Goal: Transaction & Acquisition: Purchase product/service

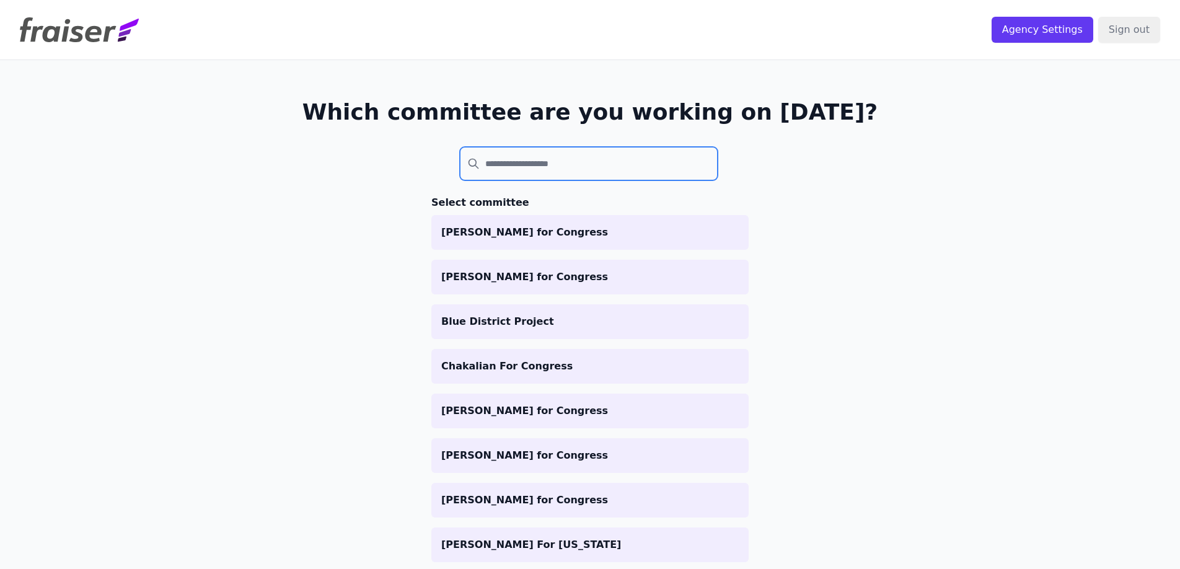
click at [598, 156] on input "search" at bounding box center [589, 163] width 258 height 33
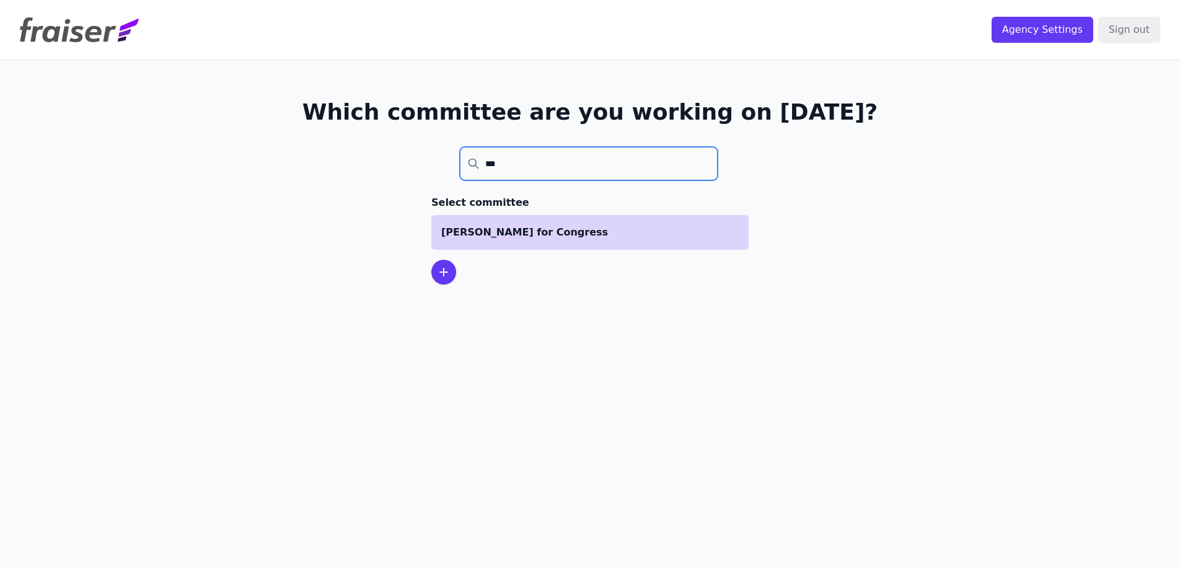
type input "***"
click at [554, 235] on p "[PERSON_NAME] for Congress" at bounding box center [590, 232] width 298 height 15
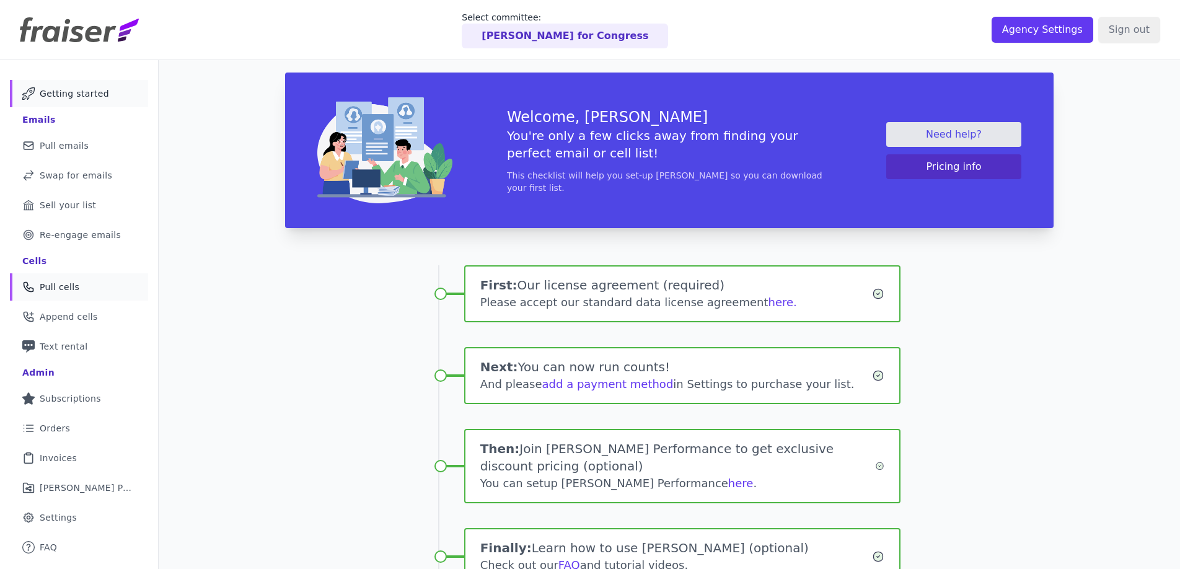
click at [71, 286] on span "Pull cells" at bounding box center [60, 287] width 40 height 12
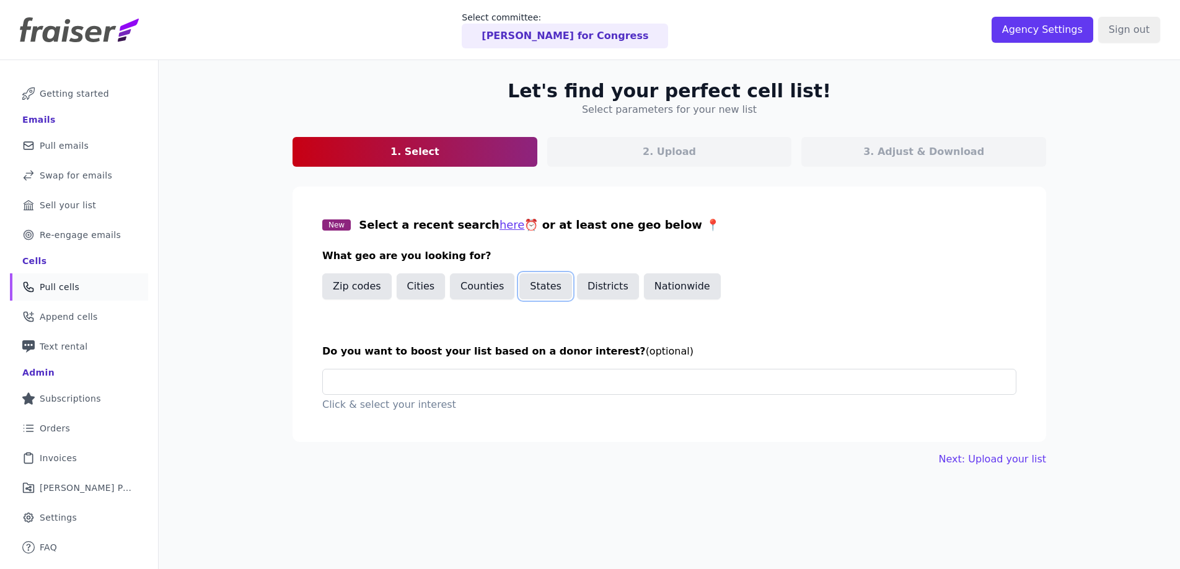
click at [541, 288] on button "States" at bounding box center [546, 286] width 53 height 26
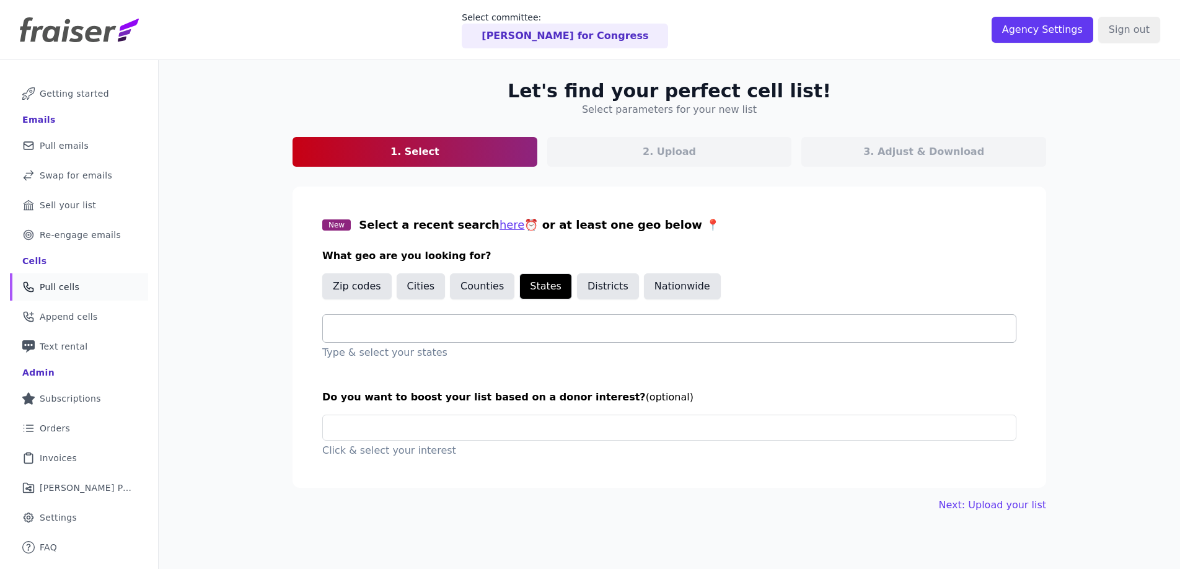
click at [503, 329] on input "text" at bounding box center [674, 328] width 683 height 15
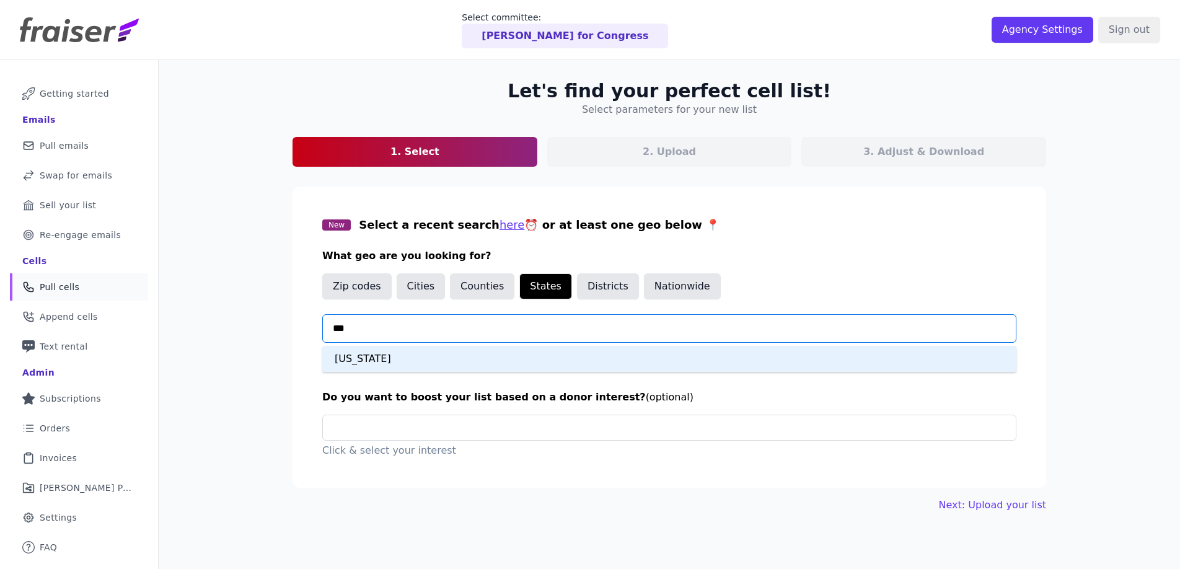
type input "****"
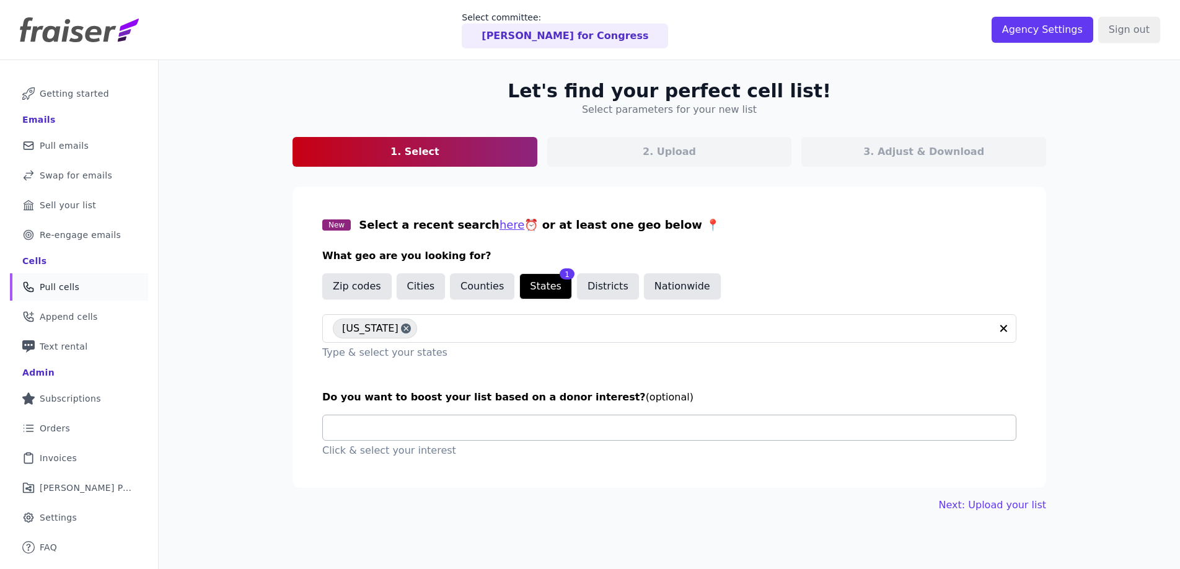
click at [472, 429] on input "text" at bounding box center [674, 427] width 683 height 25
type input "*"
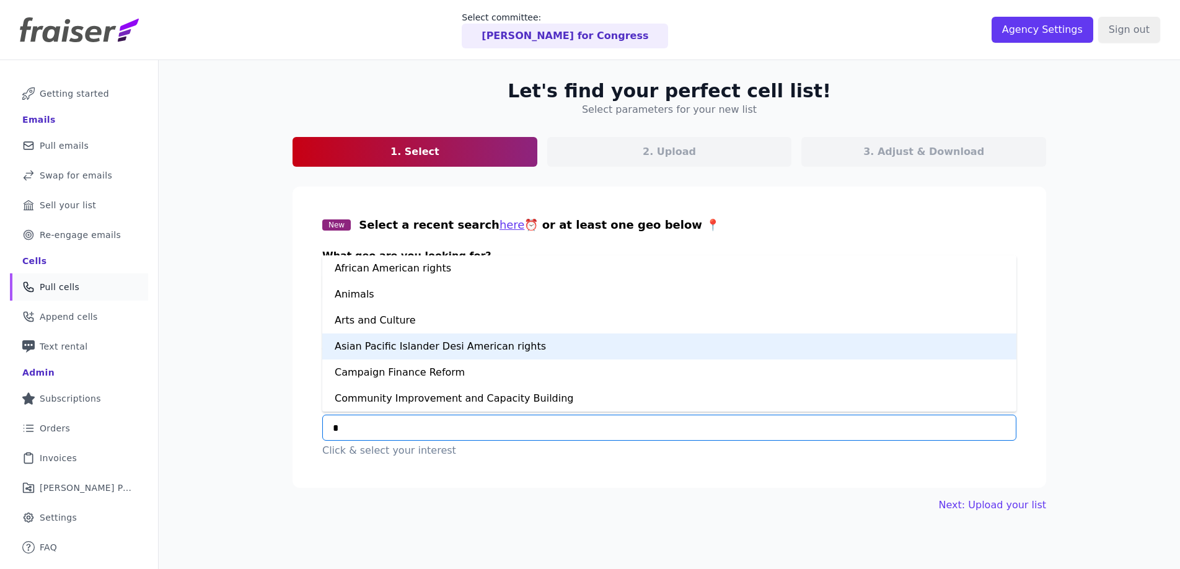
click at [508, 350] on div "Asian Pacific Islander Desi American rights" at bounding box center [669, 347] width 694 height 26
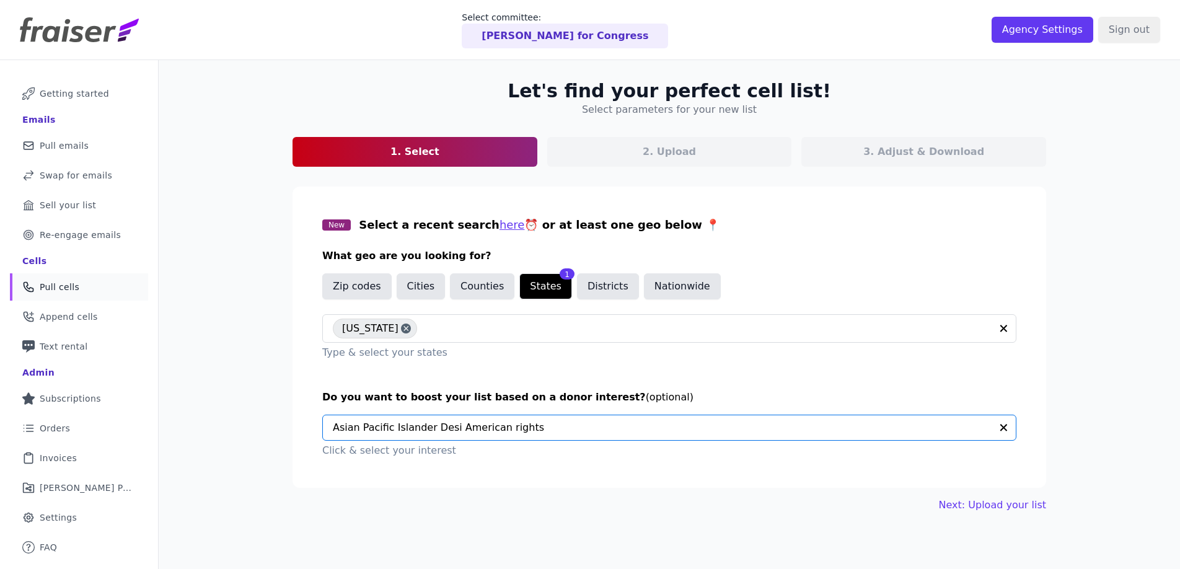
scroll to position [60, 0]
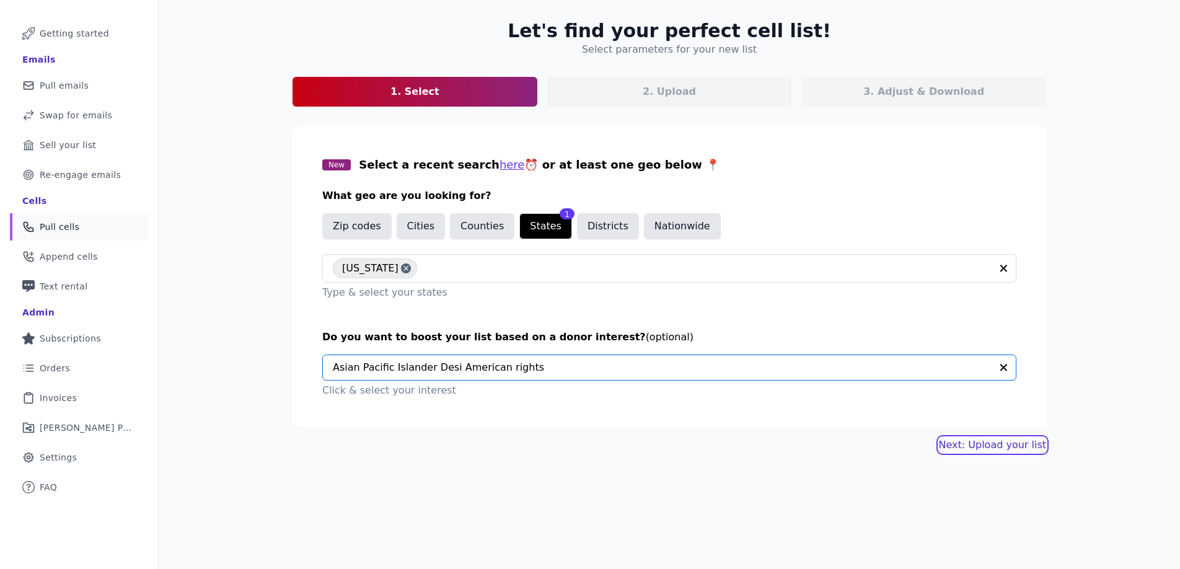
click at [976, 441] on link "Next: Upload your list" at bounding box center [992, 445] width 107 height 15
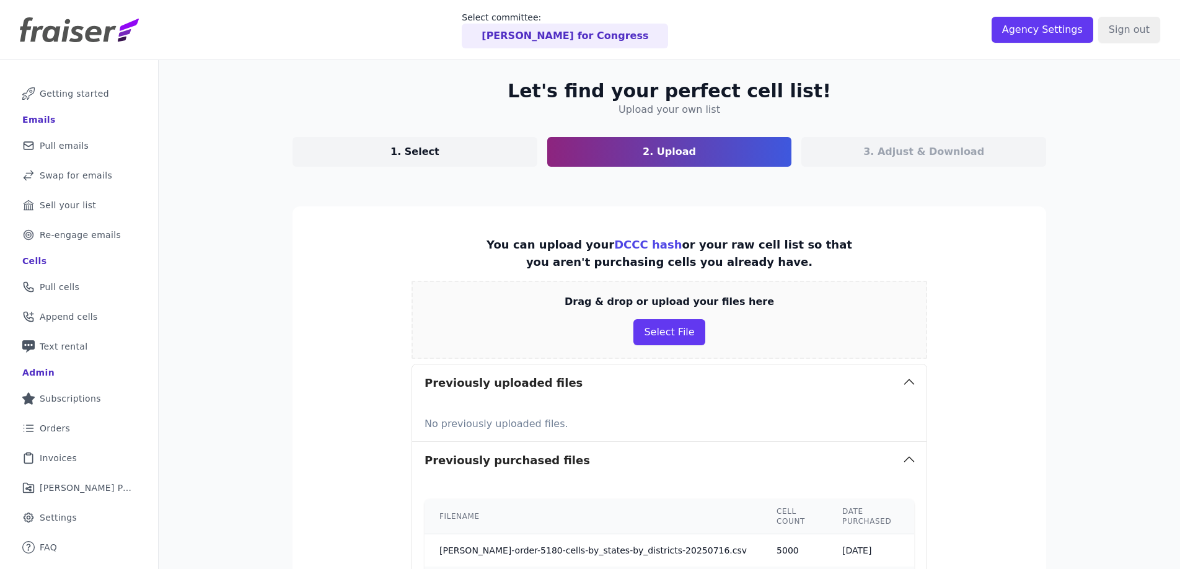
scroll to position [138, 0]
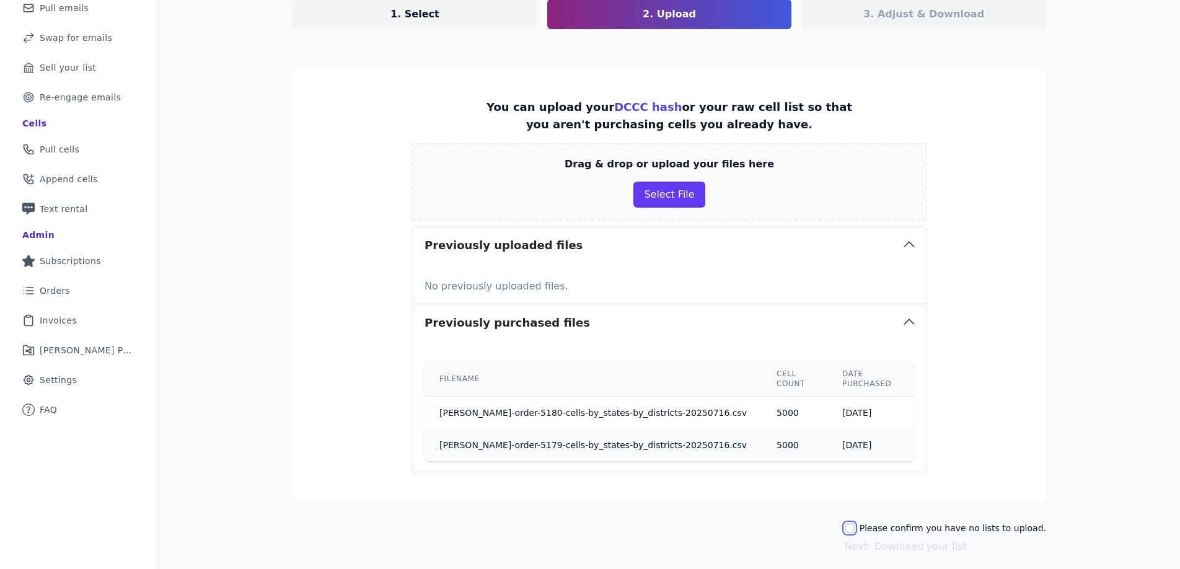
click at [855, 523] on input "Please confirm you have no lists to upload." at bounding box center [850, 528] width 10 height 10
checkbox input "true"
click at [663, 200] on button "Select File" at bounding box center [669, 195] width 71 height 26
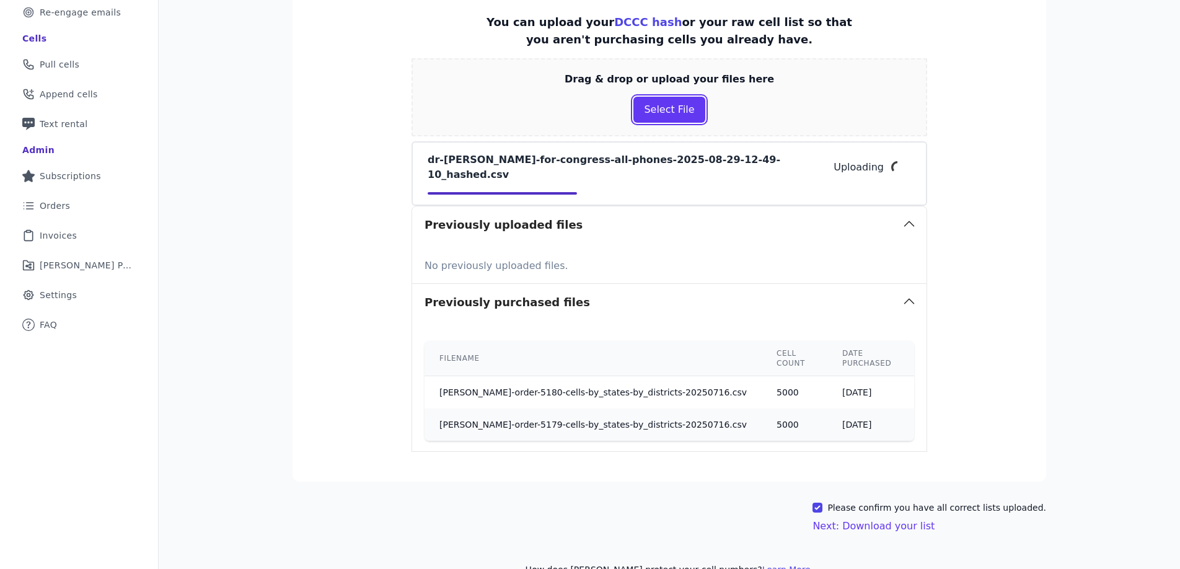
scroll to position [224, 0]
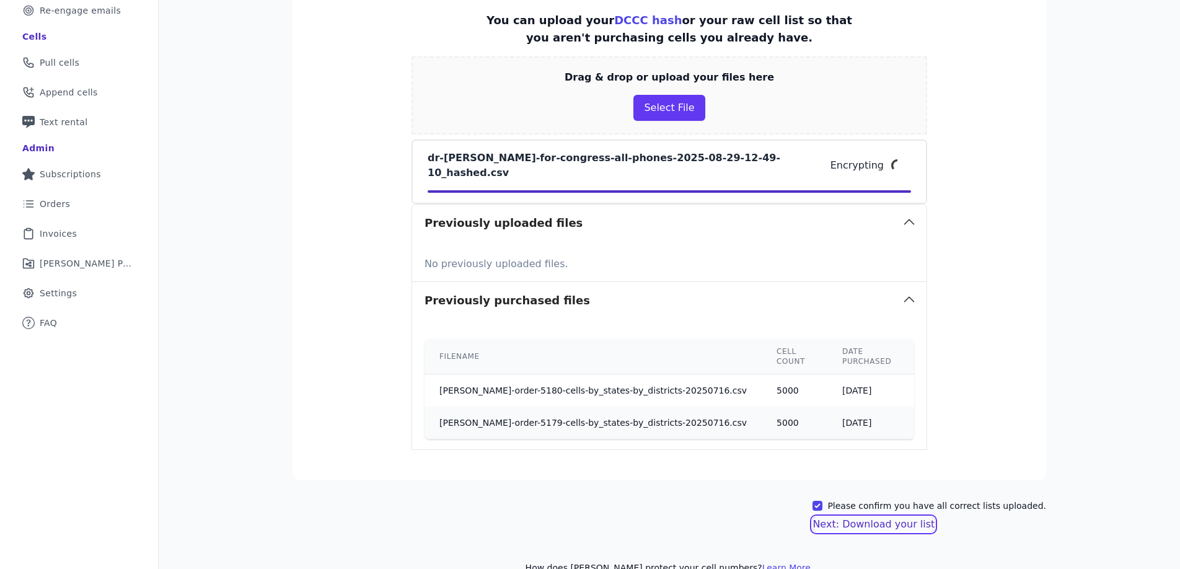
click at [873, 517] on button "Next: Download your list" at bounding box center [874, 524] width 122 height 15
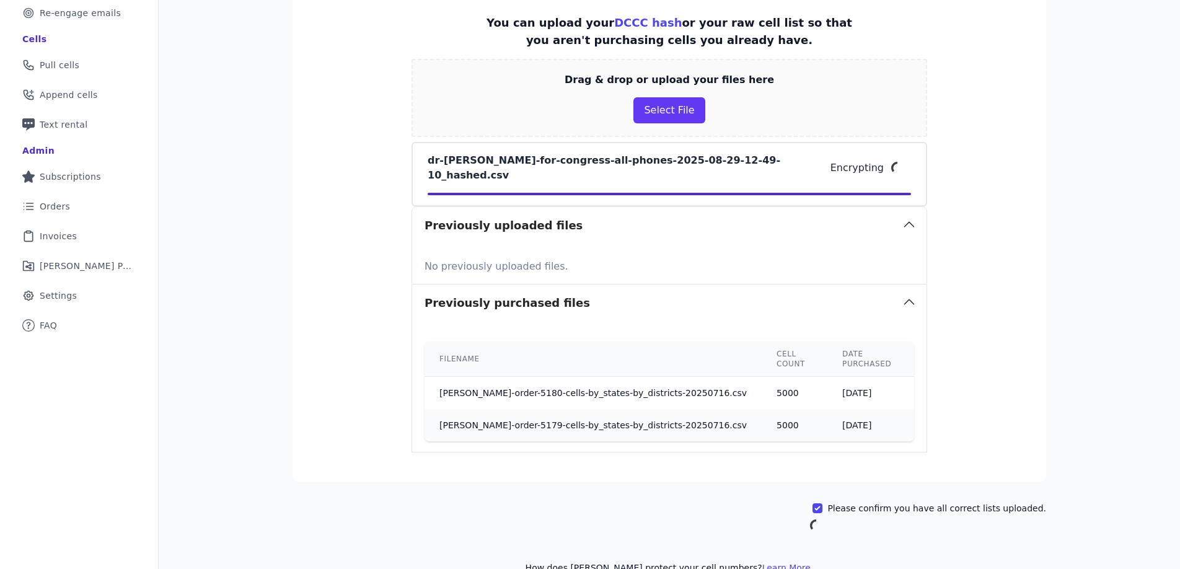
scroll to position [60, 0]
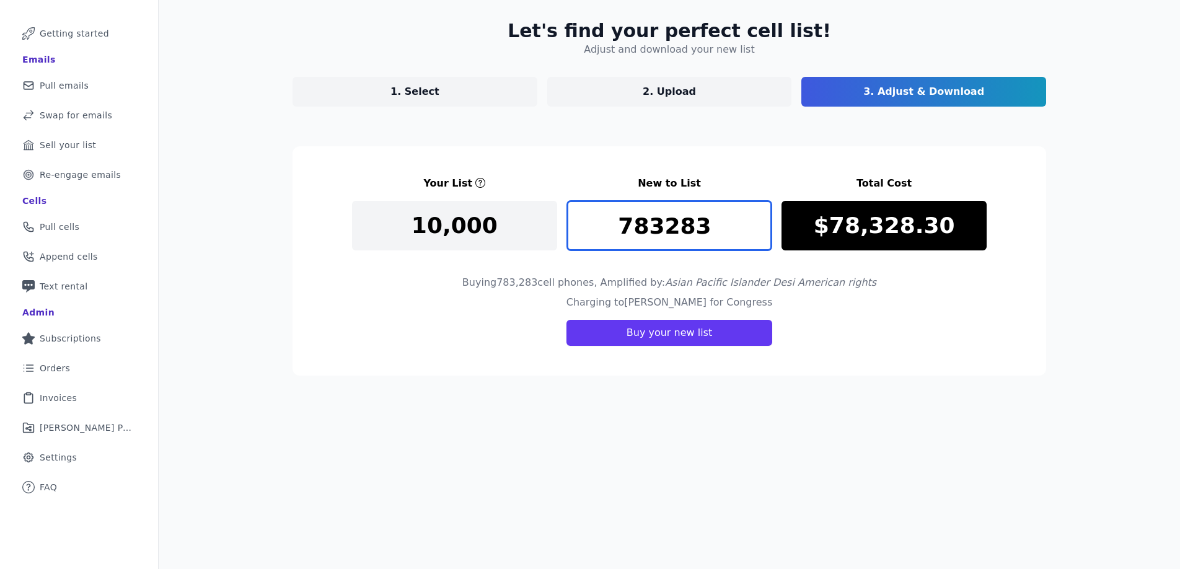
click at [680, 226] on input "783283" at bounding box center [669, 226] width 205 height 50
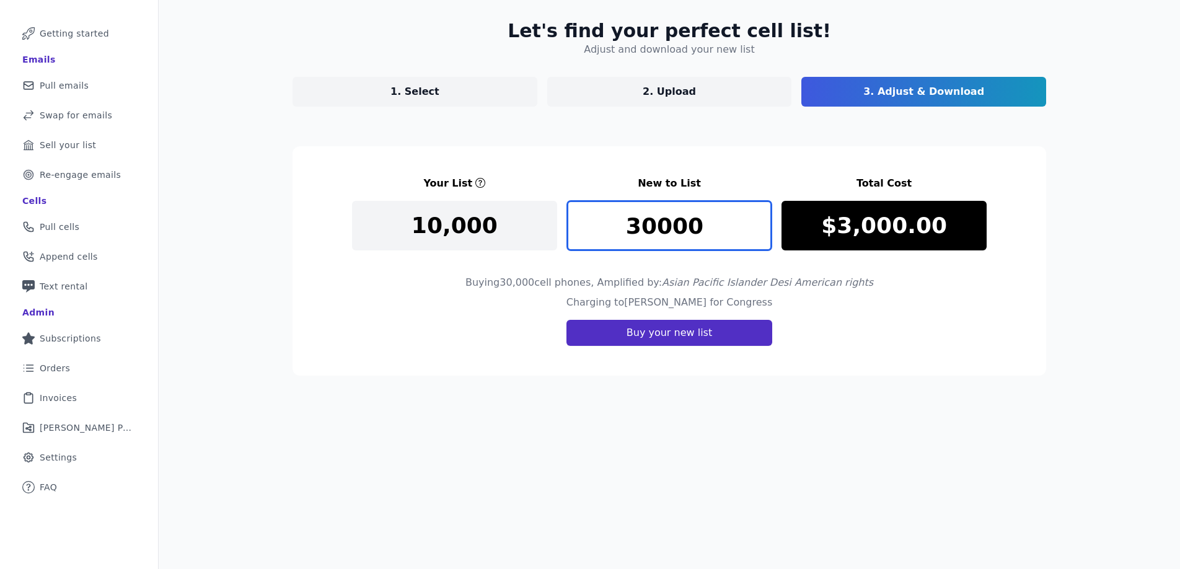
type input "30000"
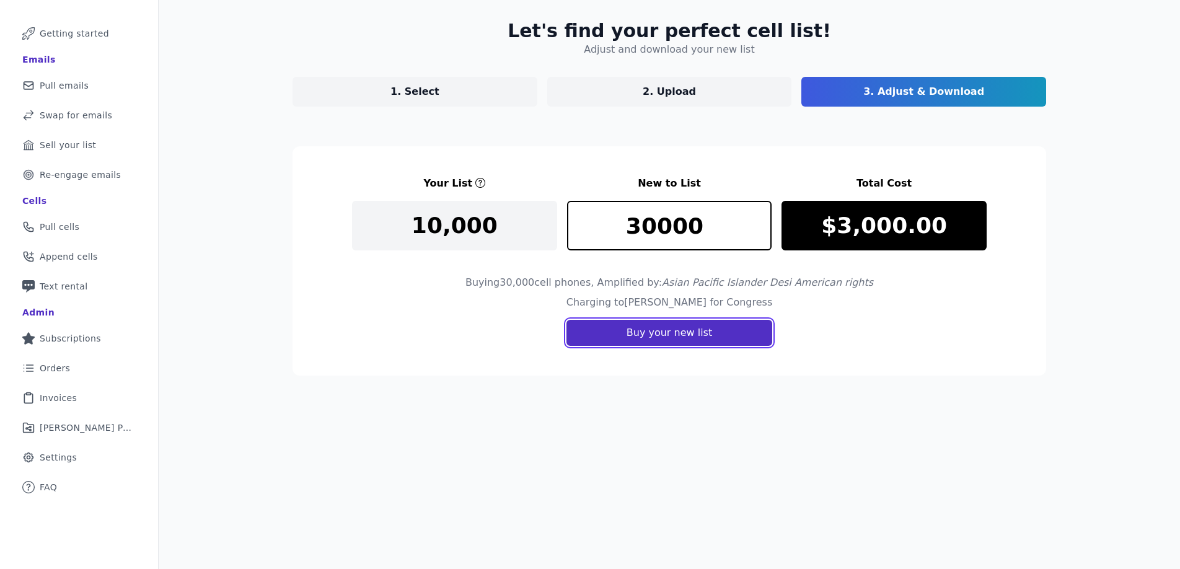
click at [665, 329] on button "Buy your new list" at bounding box center [670, 333] width 206 height 26
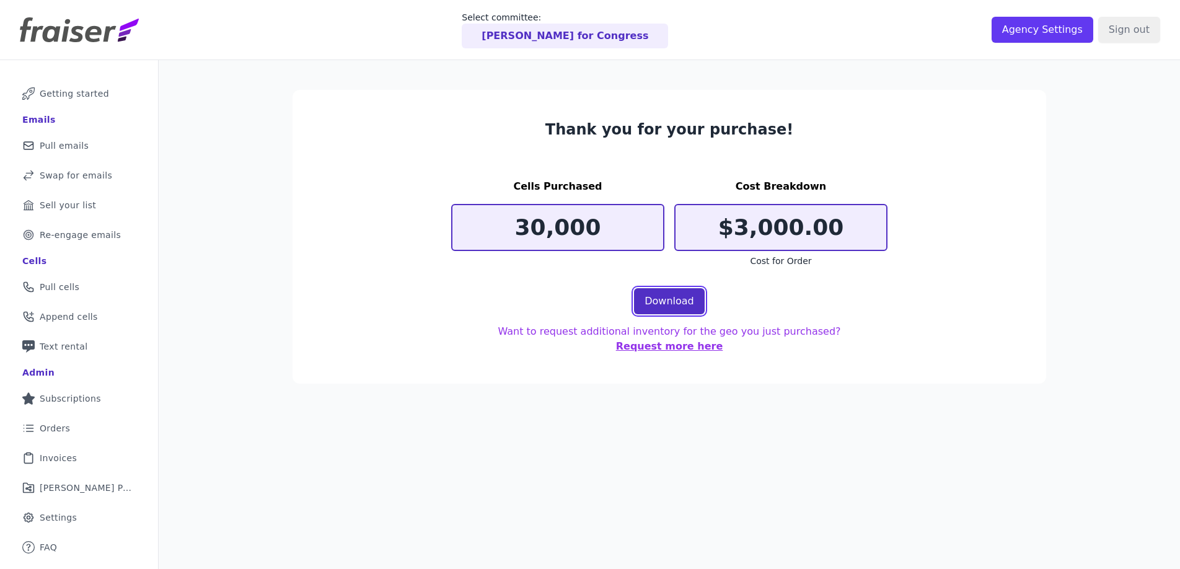
click at [683, 301] on link "Download" at bounding box center [669, 301] width 71 height 26
click at [80, 422] on link "List Icon Outline of bulleted list Orders" at bounding box center [79, 428] width 138 height 27
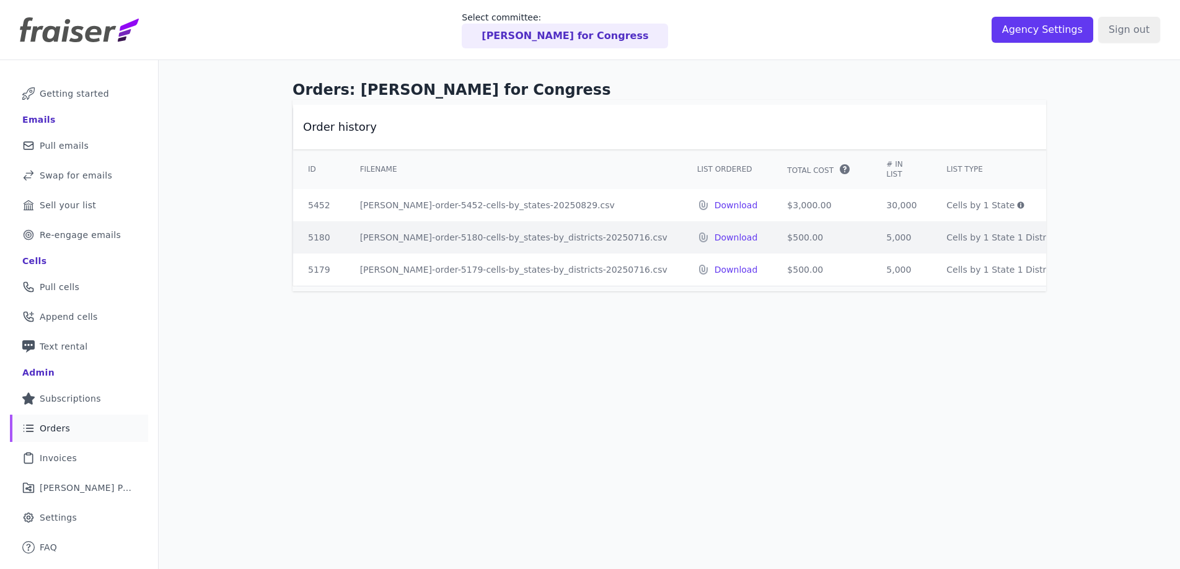
click at [531, 236] on td "[PERSON_NAME]-order-5180-cells-by_states-by_districts-20250716.csv" at bounding box center [513, 237] width 337 height 32
click at [534, 268] on td "[PERSON_NAME]-order-5179-cells-by_states-by_districts-20250716.csv" at bounding box center [513, 270] width 337 height 32
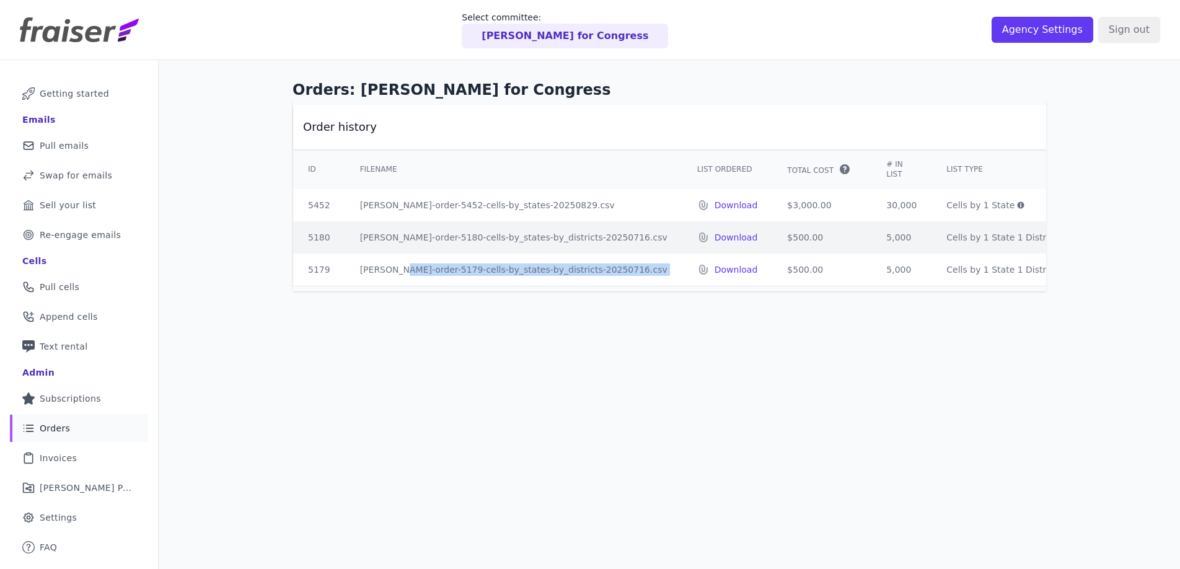
click at [534, 268] on td "[PERSON_NAME]-order-5179-cells-by_states-by_districts-20250716.csv" at bounding box center [513, 270] width 337 height 32
